Goal: Task Accomplishment & Management: Complete application form

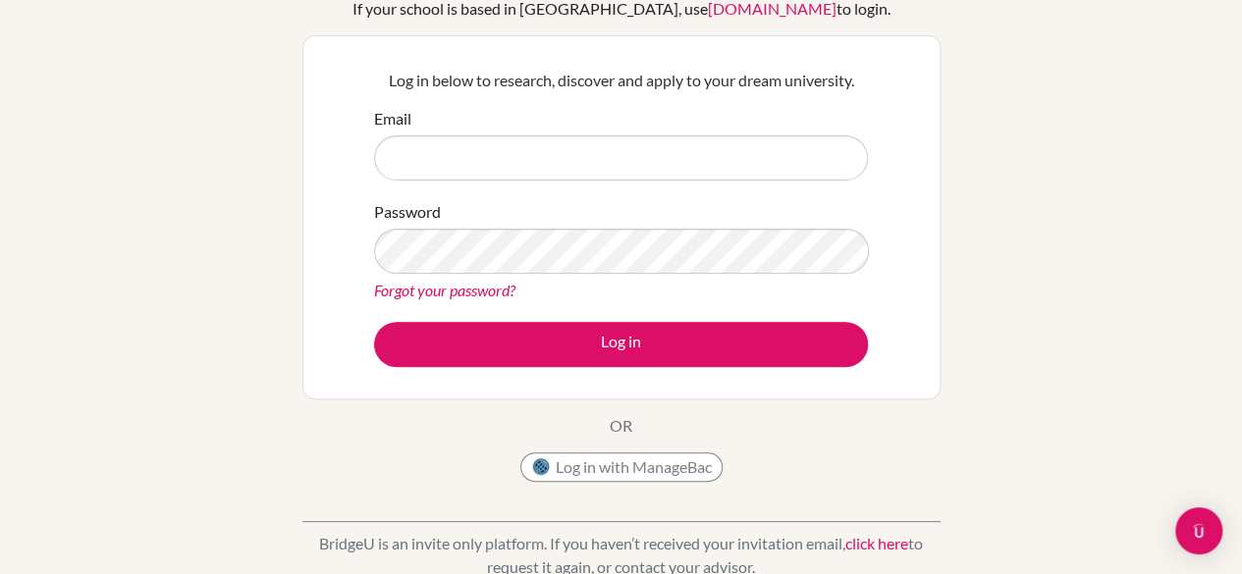
scroll to position [196, 0]
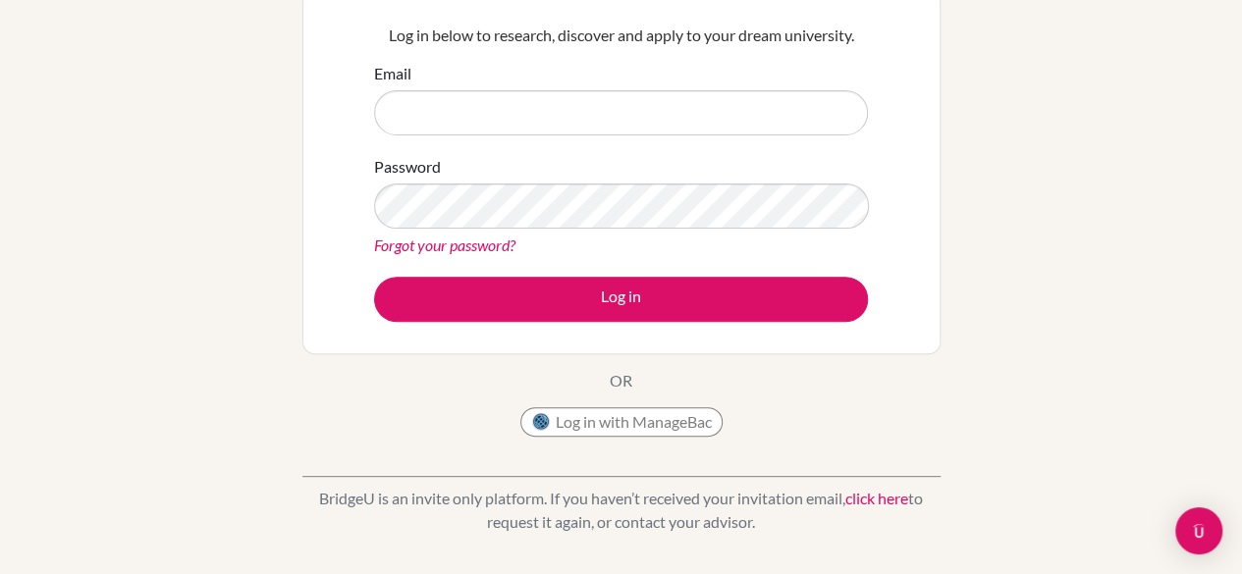
click at [889, 491] on link "click here" at bounding box center [876, 498] width 63 height 19
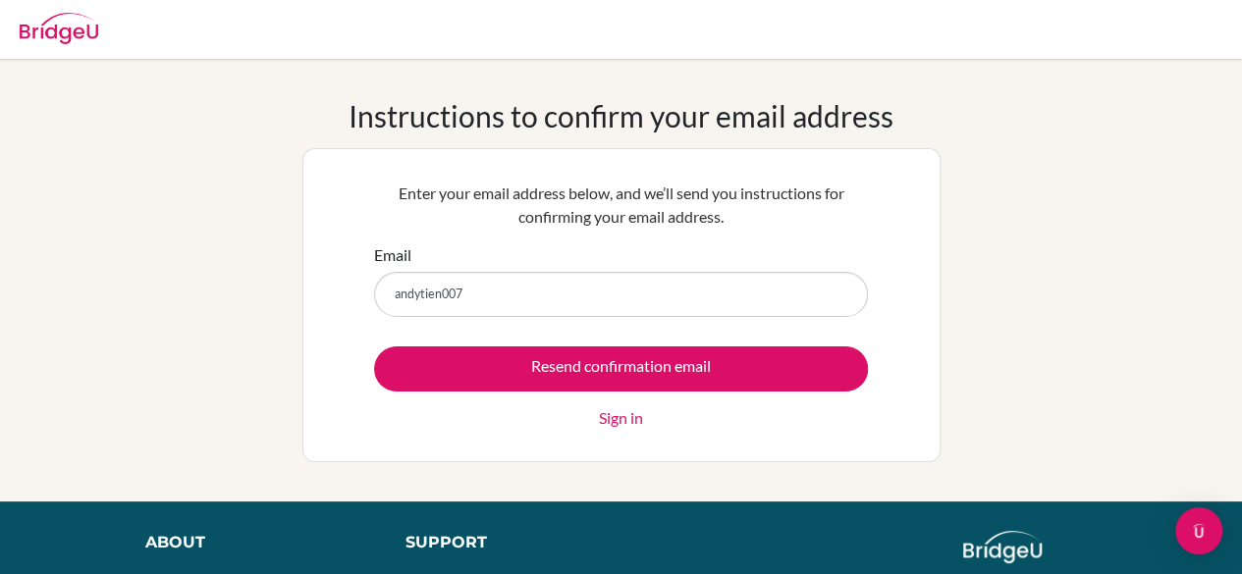
type input "andytien007"
click at [632, 408] on link "Sign in" at bounding box center [621, 418] width 44 height 24
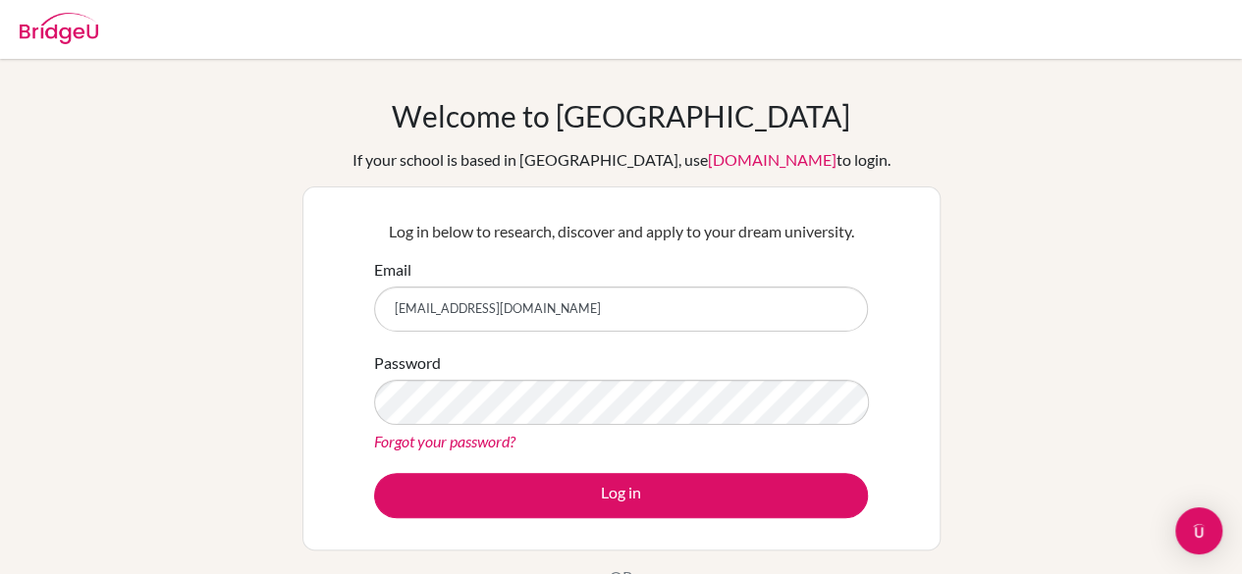
type input "[EMAIL_ADDRESS][DOMAIN_NAME]"
